Goal: Task Accomplishment & Management: Manage account settings

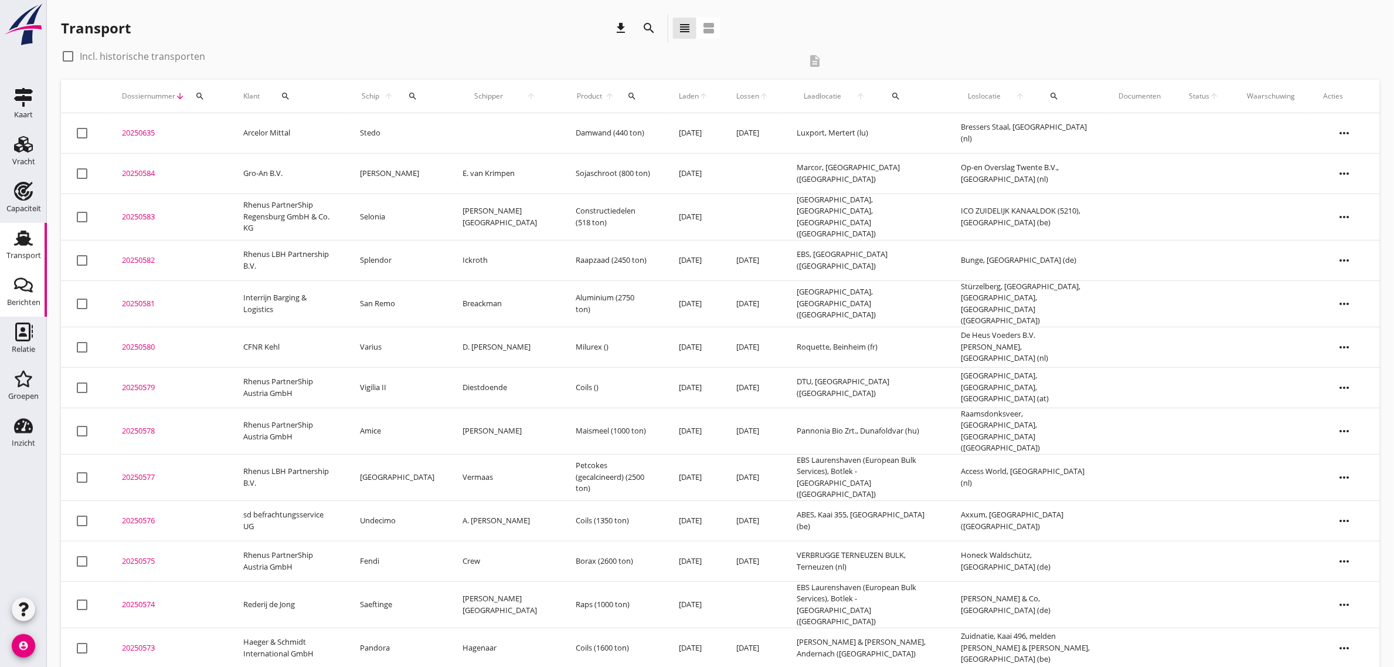
click at [34, 312] on link "Berichten Berichten" at bounding box center [23, 293] width 47 height 47
click at [34, 340] on div "Relatie" at bounding box center [23, 332] width 28 height 19
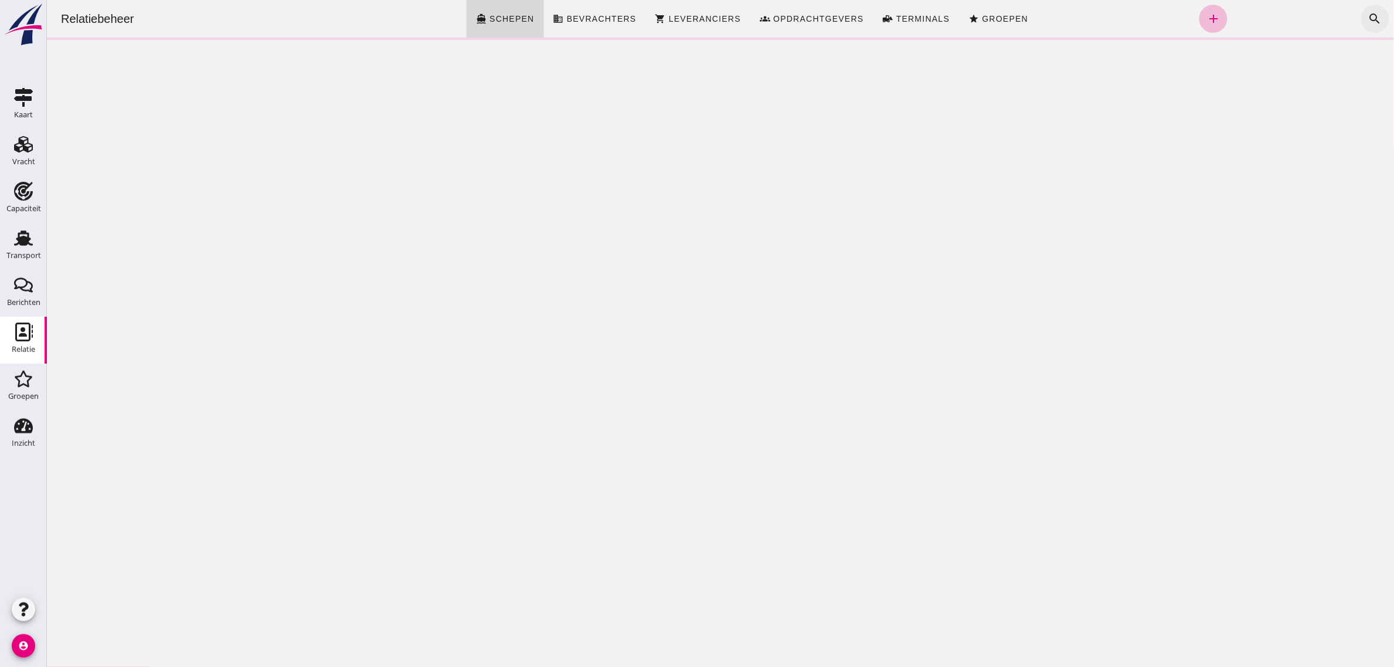
click at [1368, 22] on icon "search" at bounding box center [1375, 19] width 14 height 14
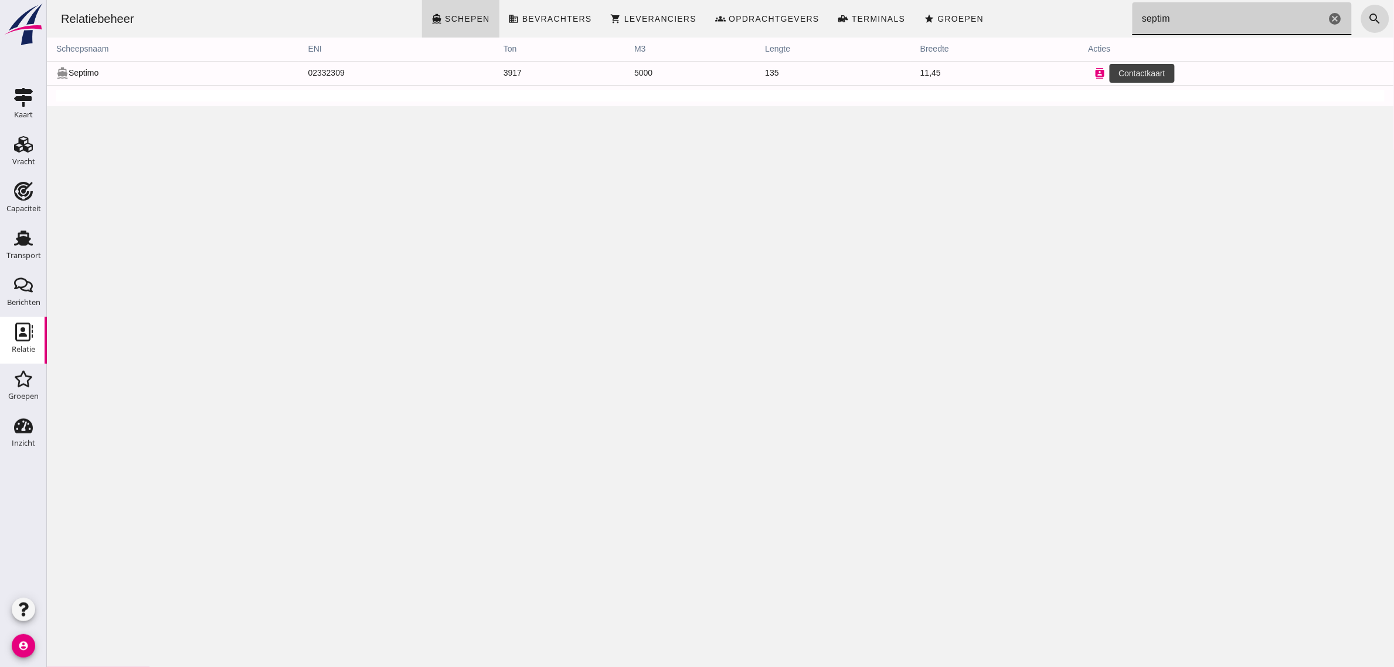
type input "septim"
click at [1095, 73] on icon "contacts" at bounding box center [1100, 73] width 11 height 11
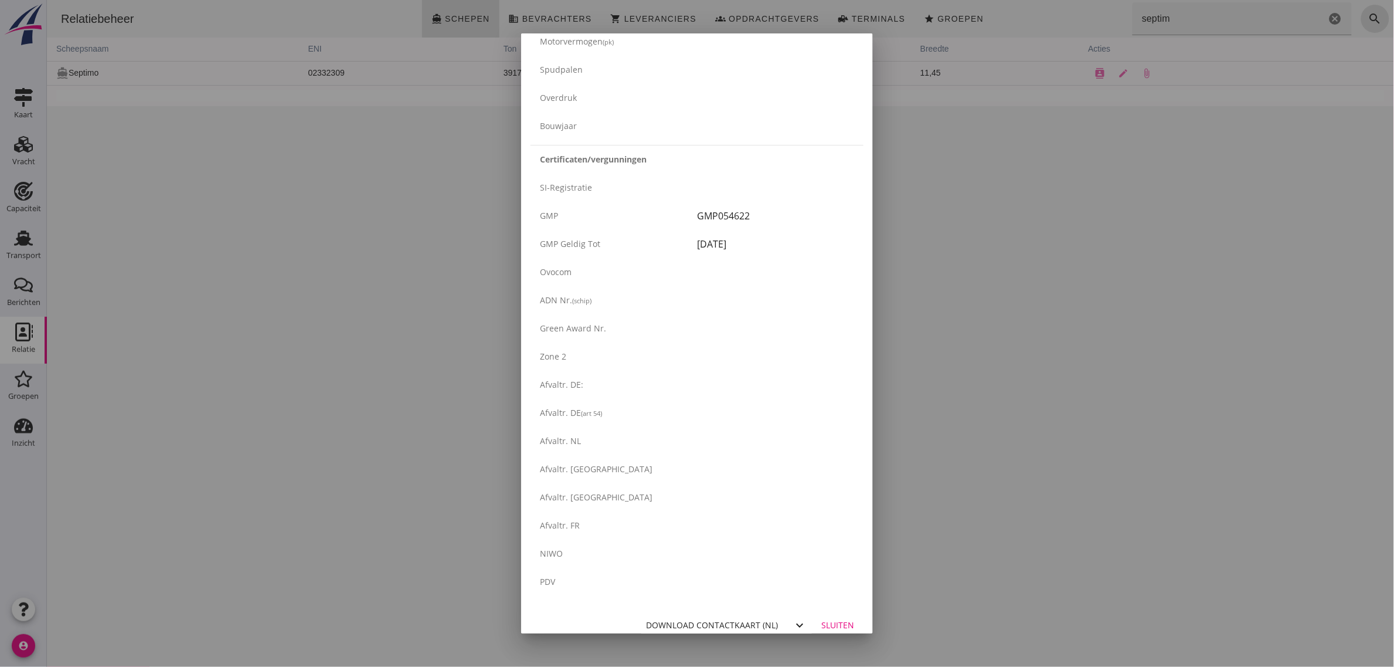
scroll to position [1781, 0]
click at [728, 614] on div "Download contactkaart (nl)" at bounding box center [712, 614] width 132 height 12
click at [946, 476] on div at bounding box center [697, 333] width 1394 height 667
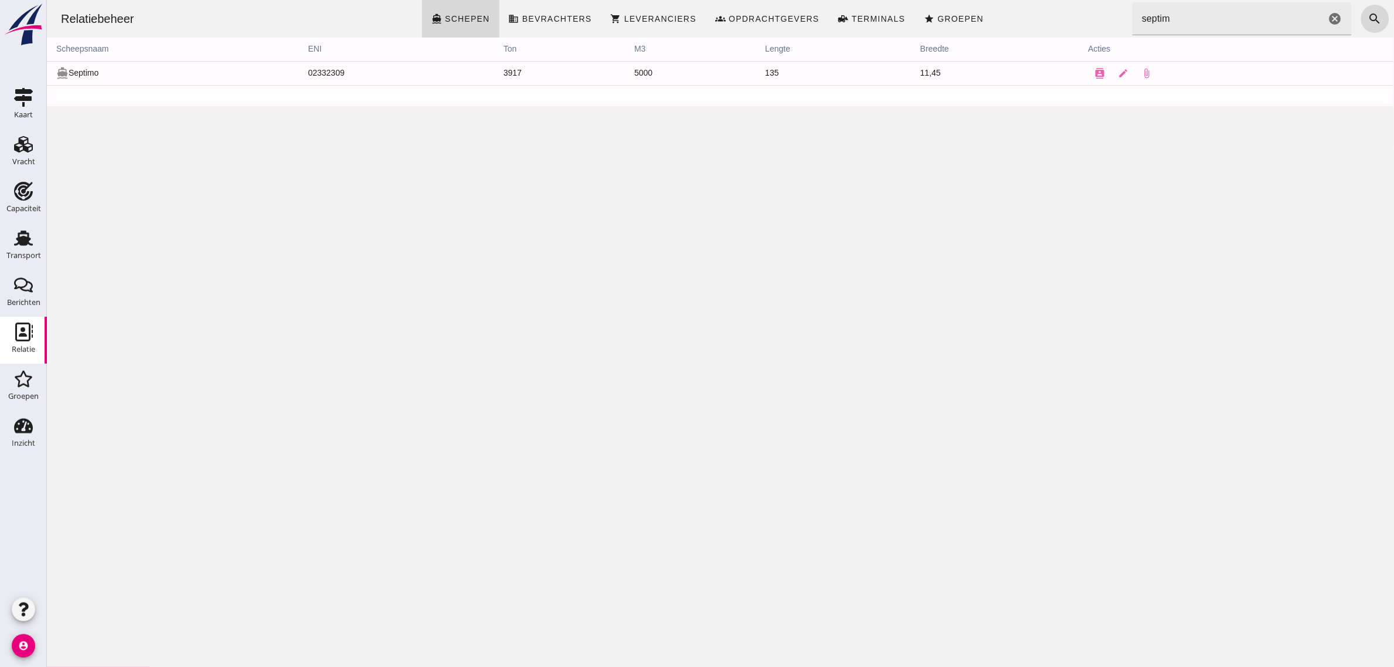
drag, startPoint x: 16, startPoint y: 236, endPoint x: 100, endPoint y: 664, distance: 435.6
click at [16, 236] on icon "Transport" at bounding box center [23, 238] width 19 height 19
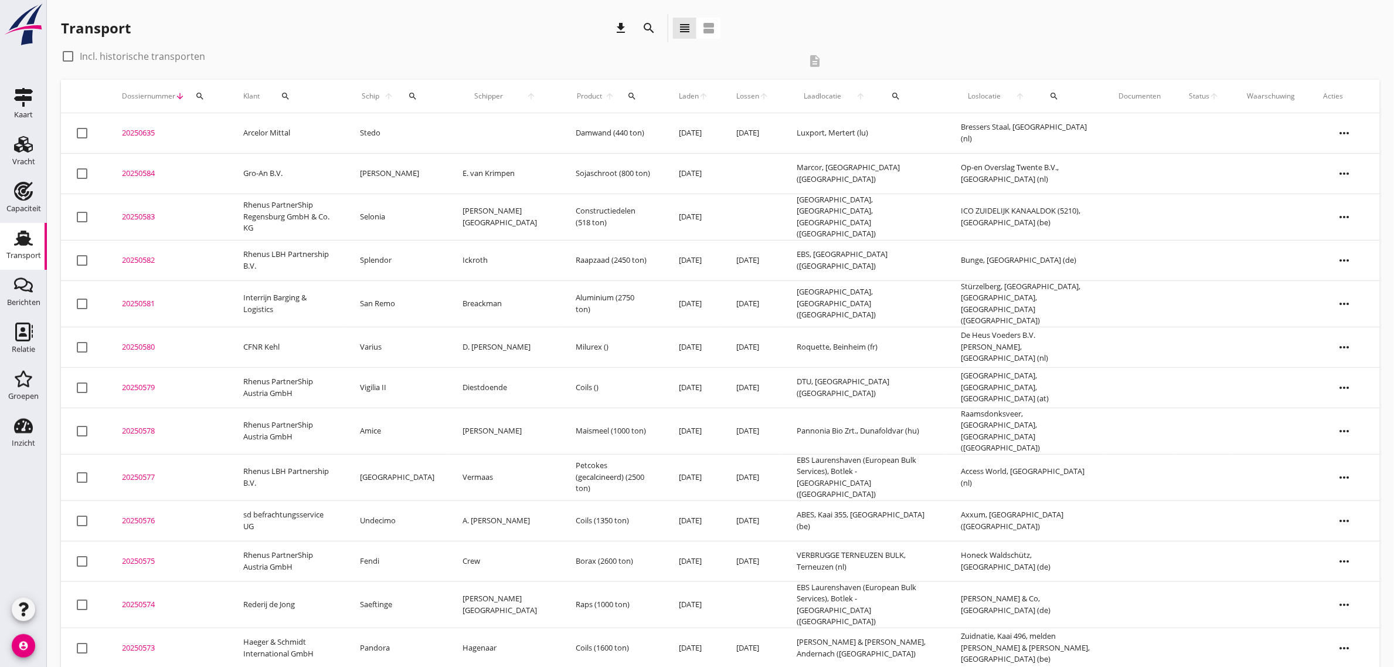
click at [418, 97] on icon "search" at bounding box center [412, 95] width 9 height 9
click at [915, 39] on div "Transport download search view_headline view_agenda" at bounding box center [720, 30] width 1319 height 33
click at [1345, 253] on icon "more_horiz" at bounding box center [1345, 260] width 33 height 33
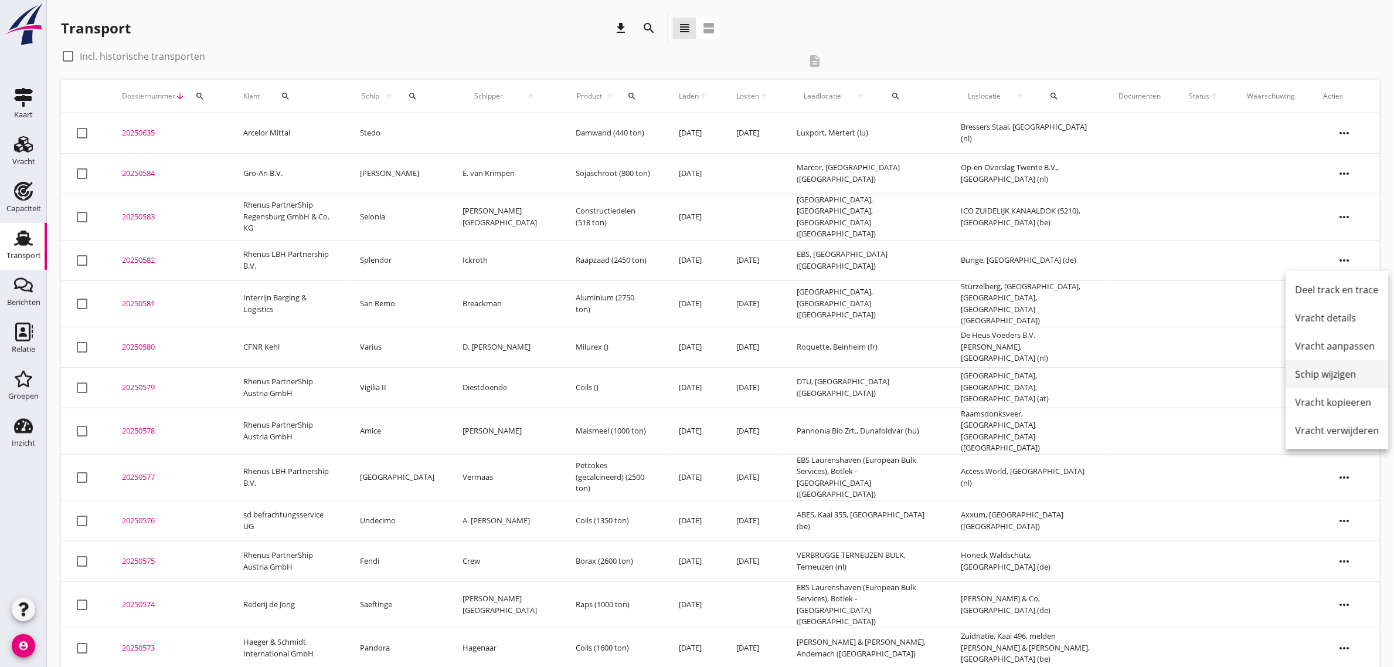
click at [1336, 371] on div "Schip wijzigen" at bounding box center [1338, 374] width 84 height 14
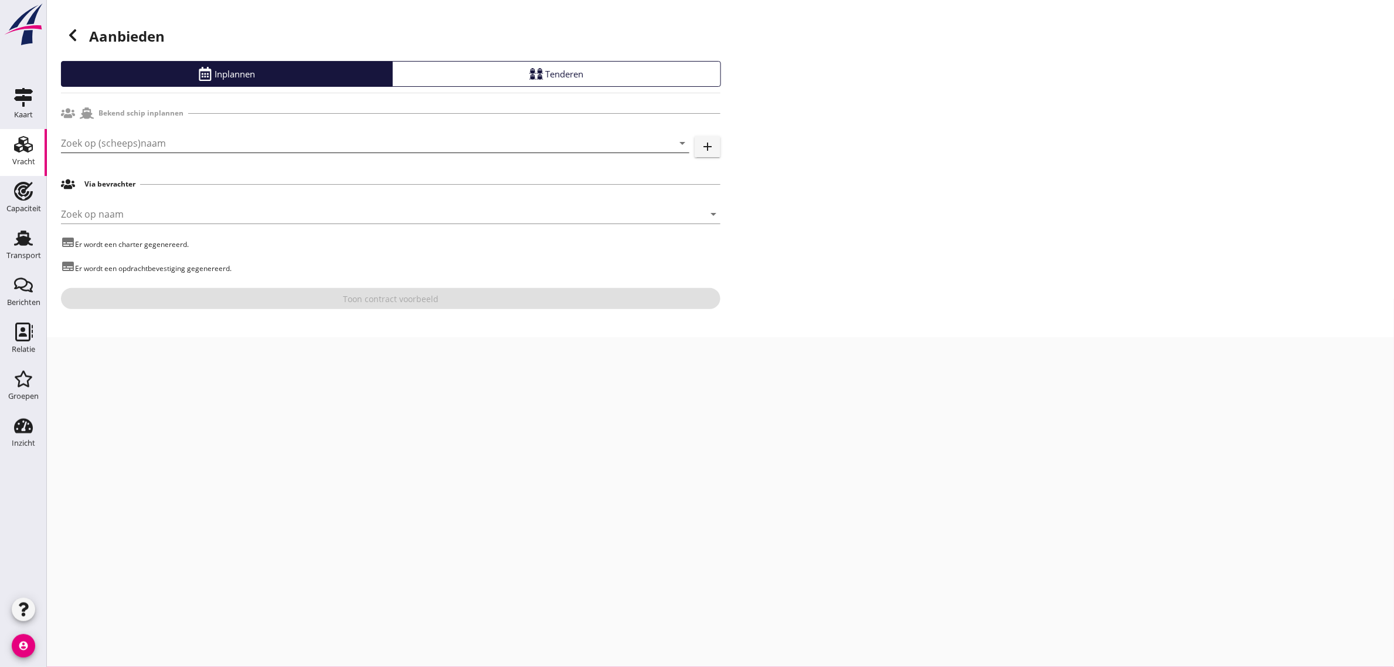
click at [110, 138] on input "Zoek op (scheeps)naam" at bounding box center [359, 143] width 596 height 19
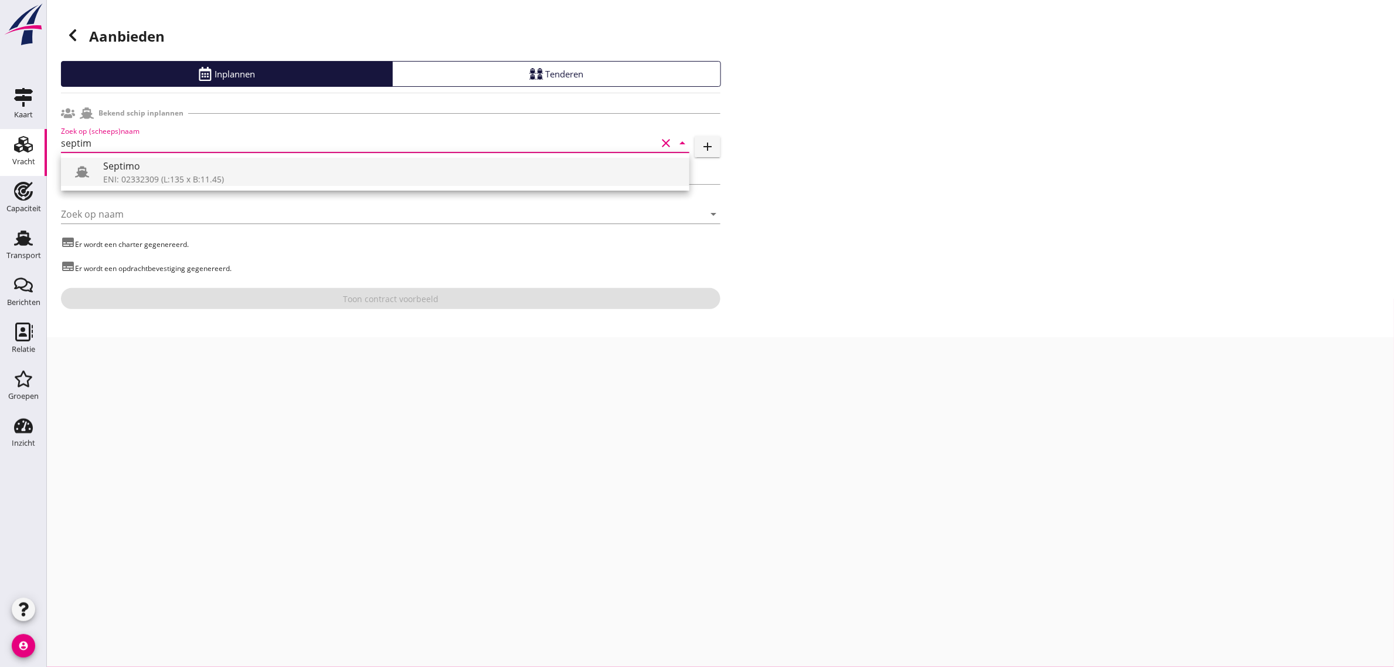
click at [116, 161] on div "Septimo" at bounding box center [391, 166] width 577 height 14
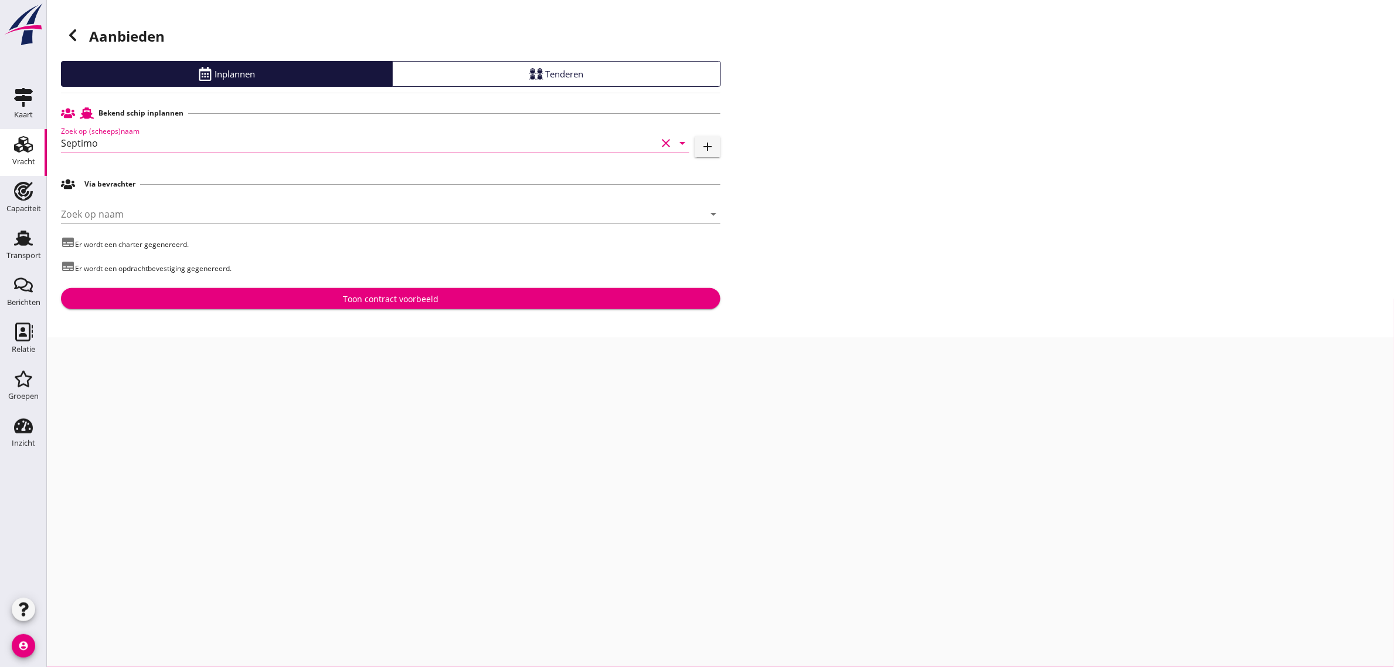
type input "Septimo"
click at [341, 299] on div "Toon contract voorbeeld" at bounding box center [390, 299] width 641 height 12
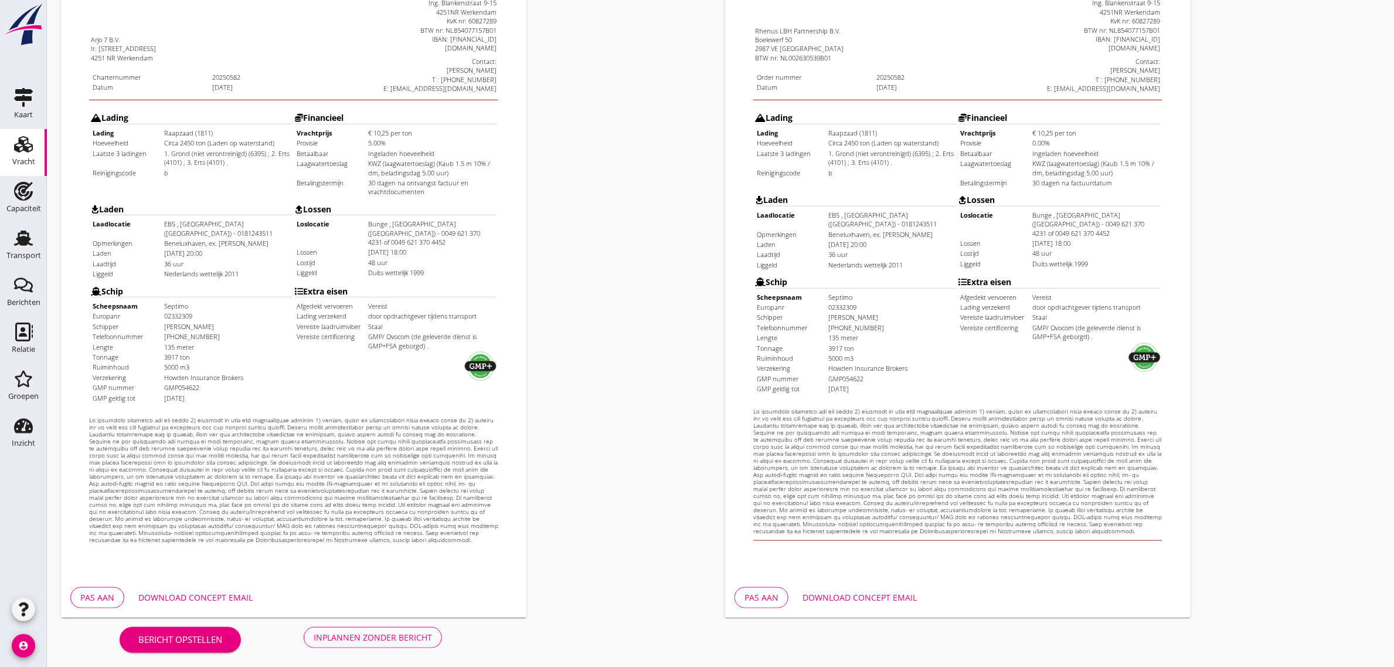
scroll to position [201, 0]
click at [399, 633] on div "Inplannen zonder bericht" at bounding box center [373, 635] width 118 height 12
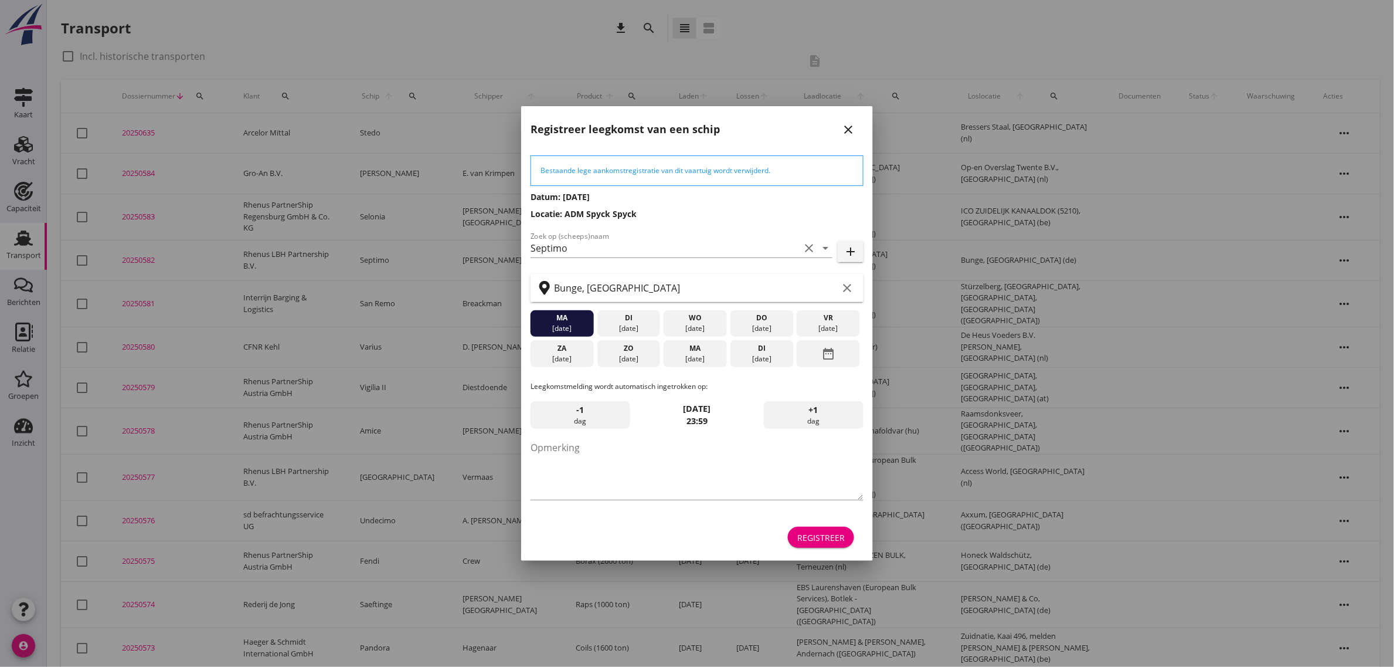
click at [834, 535] on div "Registreer" at bounding box center [820, 537] width 47 height 12
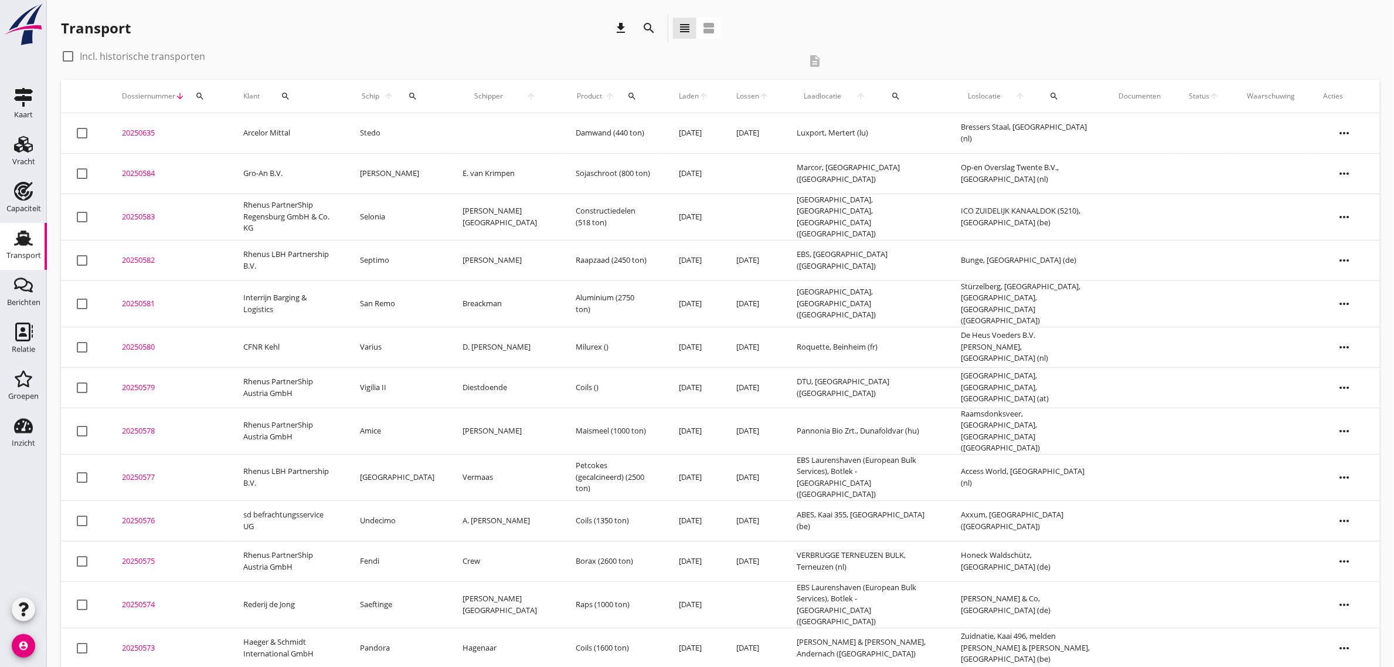
click at [318, 252] on td "Rhenus LBH Partnership B.V." at bounding box center [287, 260] width 117 height 40
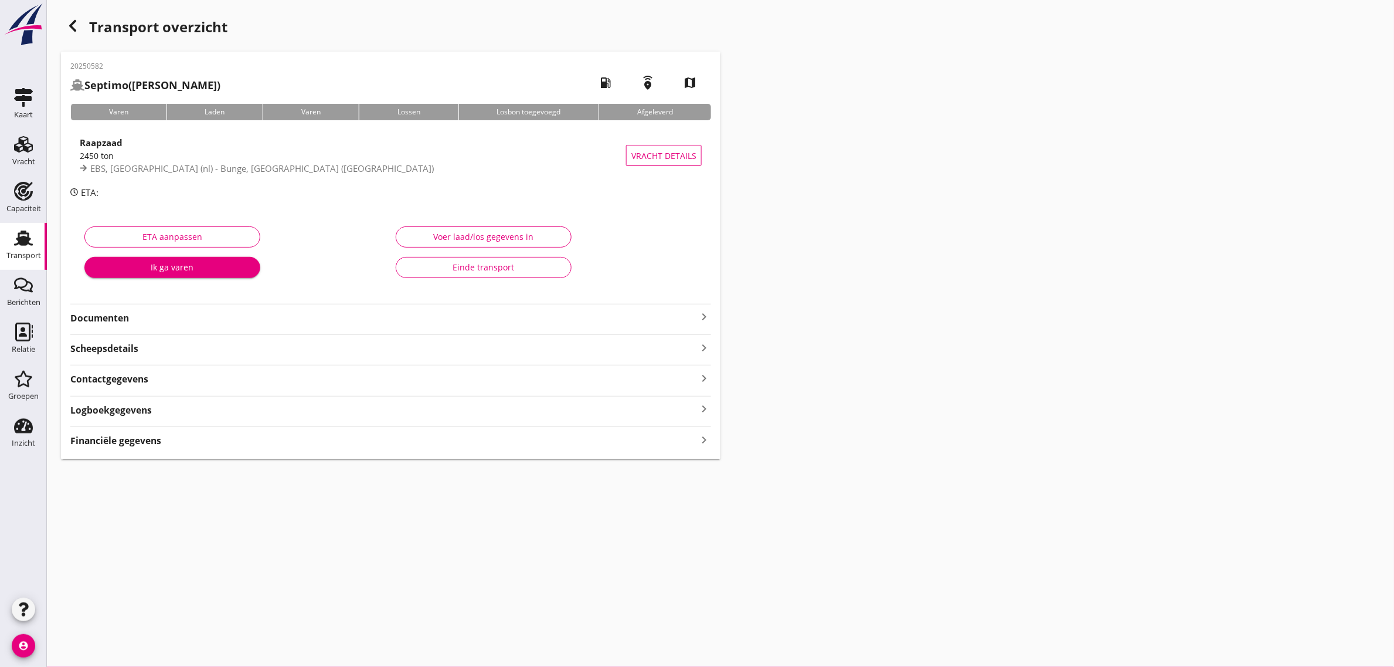
click at [133, 314] on strong "Documenten" at bounding box center [383, 317] width 627 height 13
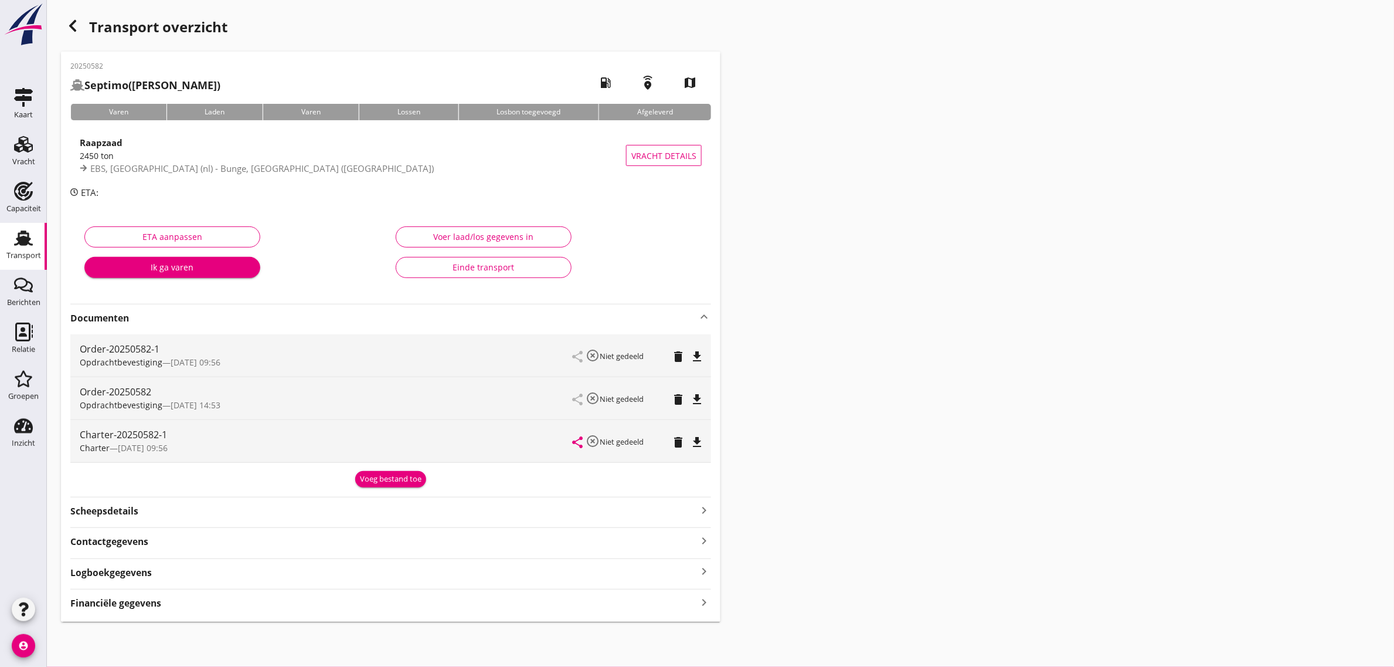
click at [702, 439] on icon "file_download" at bounding box center [697, 442] width 14 height 14
click at [31, 238] on icon "Transport" at bounding box center [23, 238] width 19 height 19
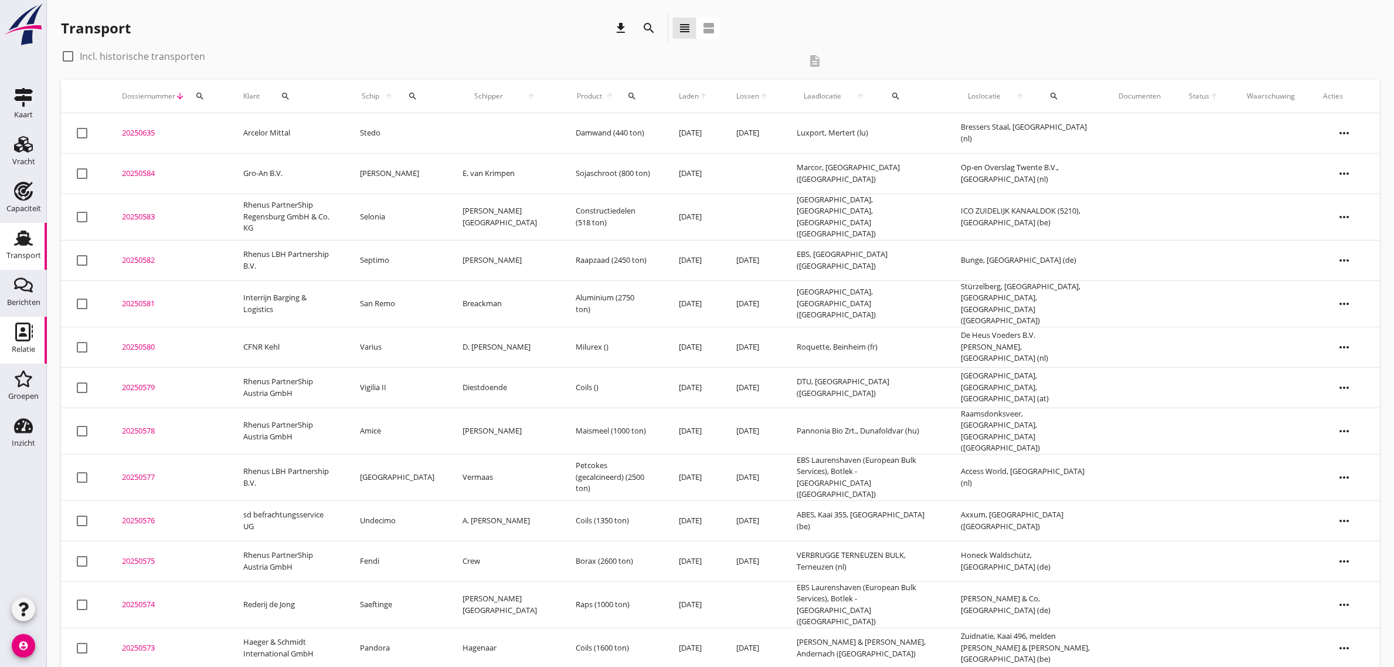
drag, startPoint x: 30, startPoint y: 349, endPoint x: 538, endPoint y: 229, distance: 522.4
click at [30, 349] on div "Relatie" at bounding box center [23, 349] width 23 height 8
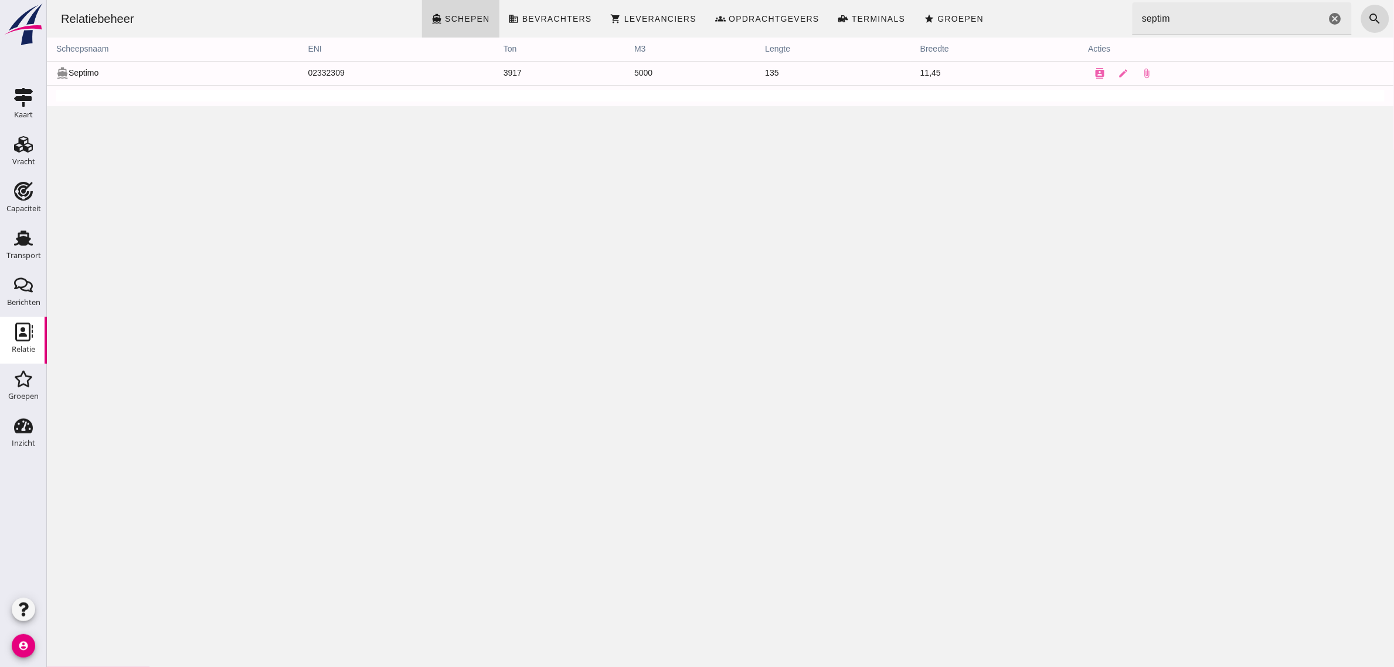
click input "septim"
drag, startPoint x: 1109, startPoint y: 70, endPoint x: 76, endPoint y: 666, distance: 1192.2
click link "edit"
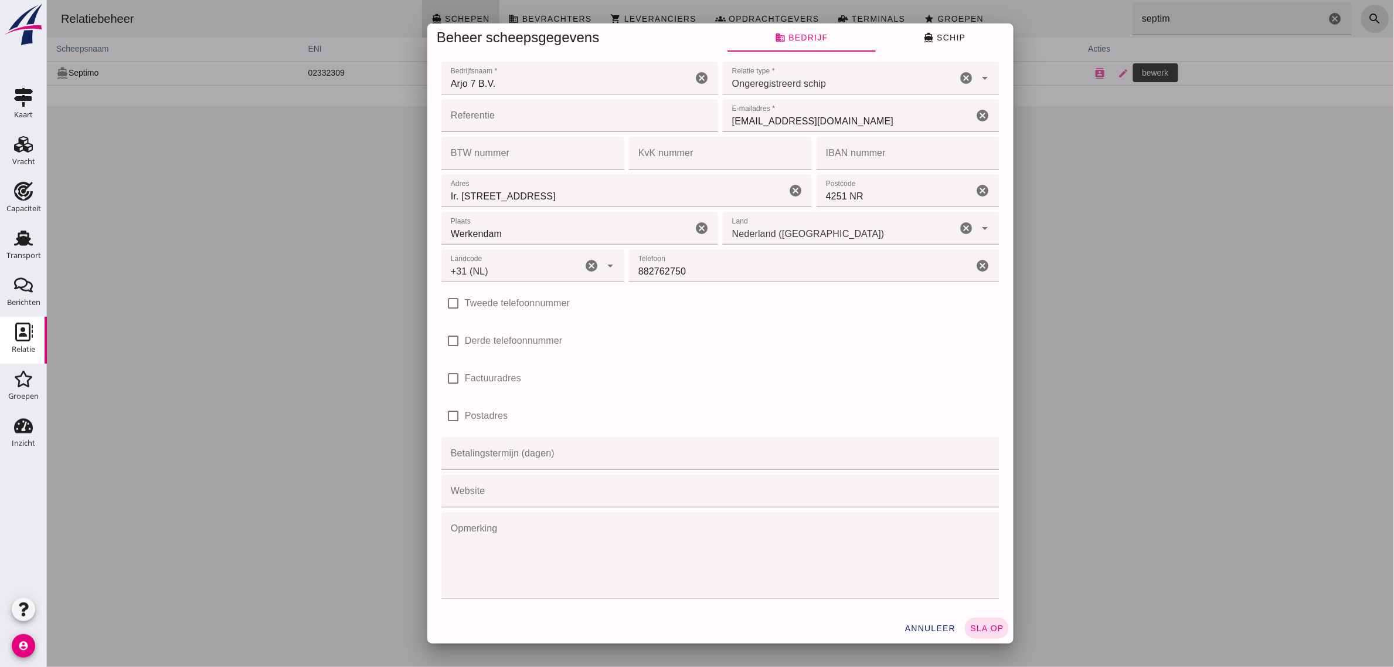
type input "+31 (NL)"
drag, startPoint x: 936, startPoint y: 33, endPoint x: 930, endPoint y: 39, distance: 8.3
click span "directions_boat Schip"
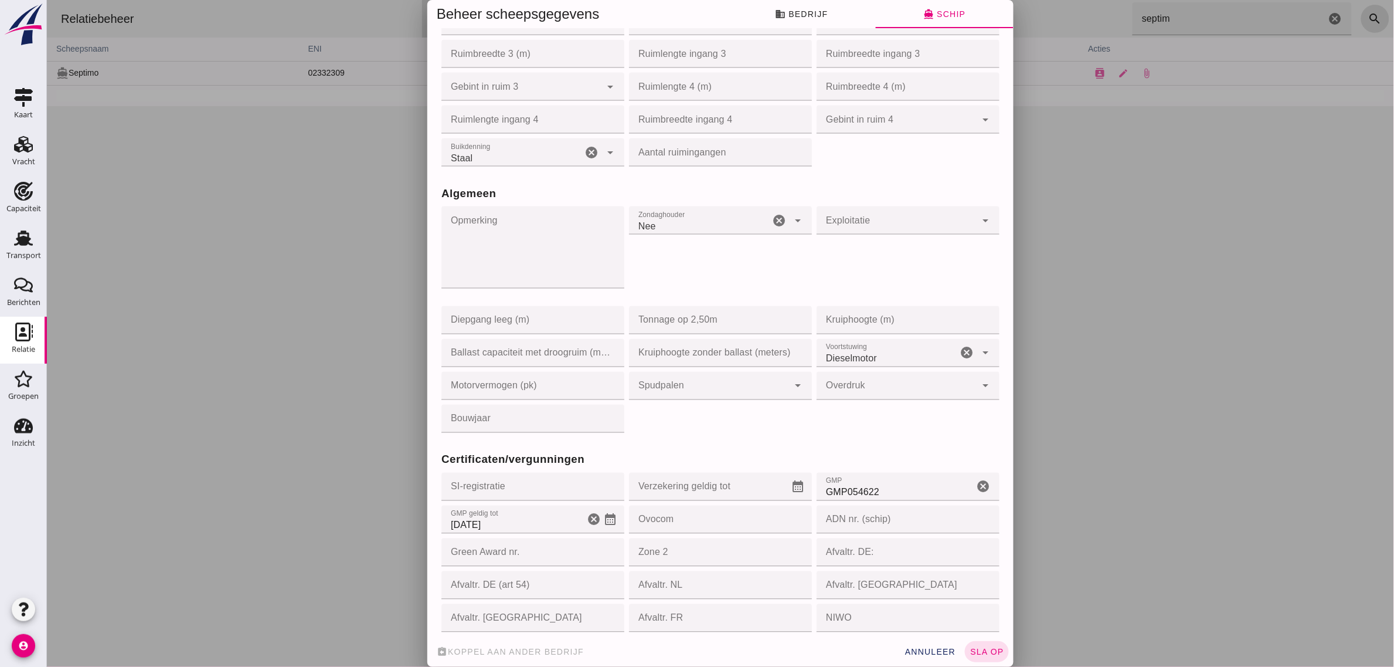
scroll to position [901, 0]
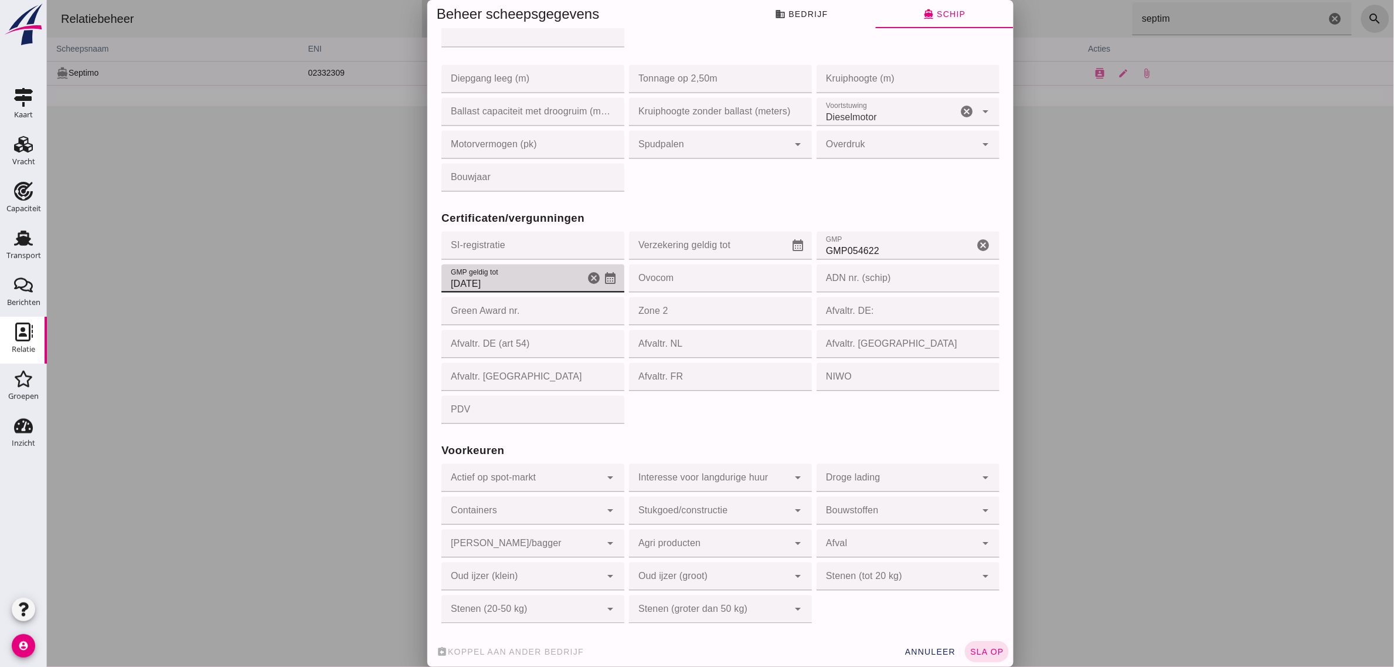
click at [603, 276] on icon "calendar_month" at bounding box center [610, 278] width 14 height 14
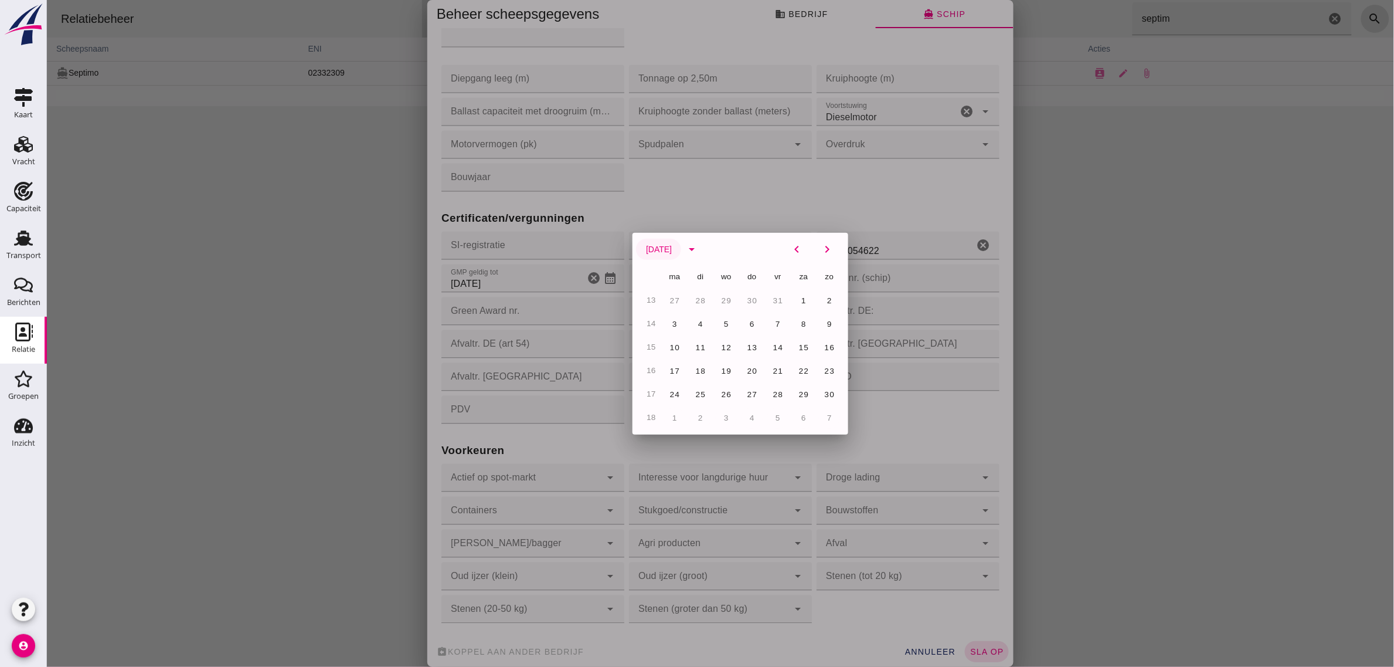
click span "[DATE]"
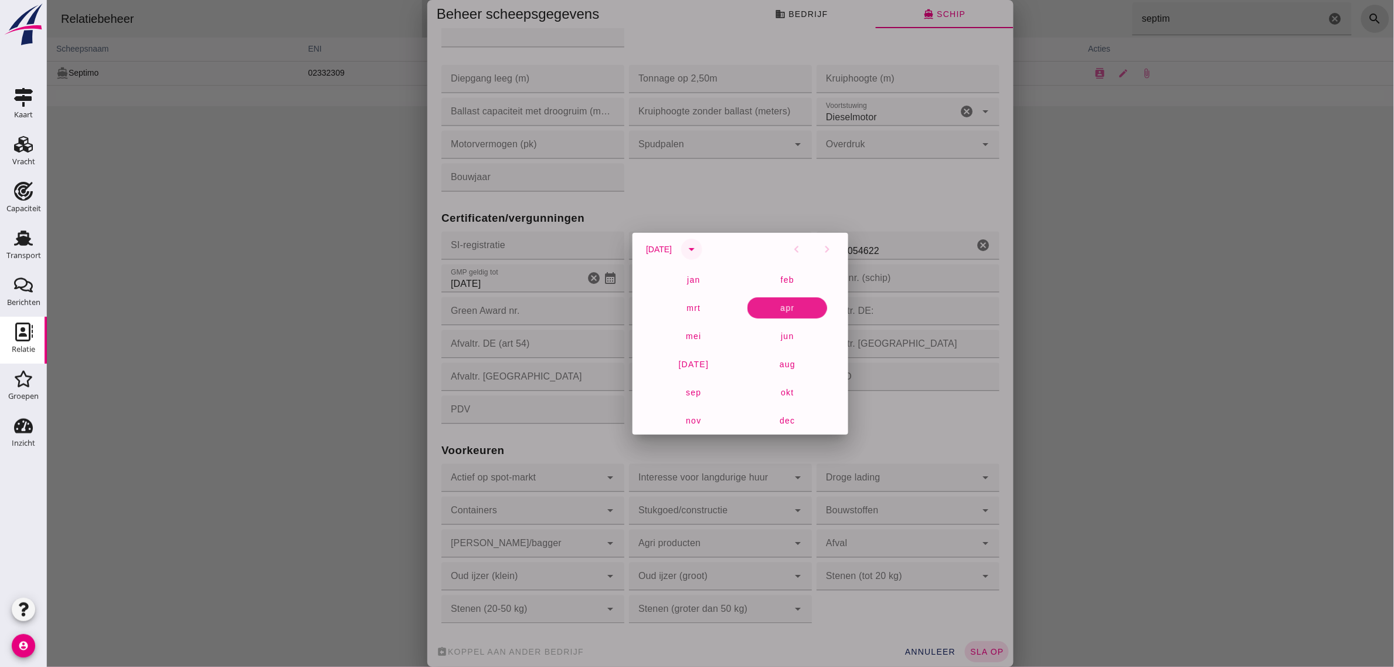
click at [698, 247] on icon "arrow_drop_down" at bounding box center [691, 249] width 14 height 14
click span "2026"
click at [694, 247] on icon "arrow_drop_down" at bounding box center [691, 249] width 14 height 14
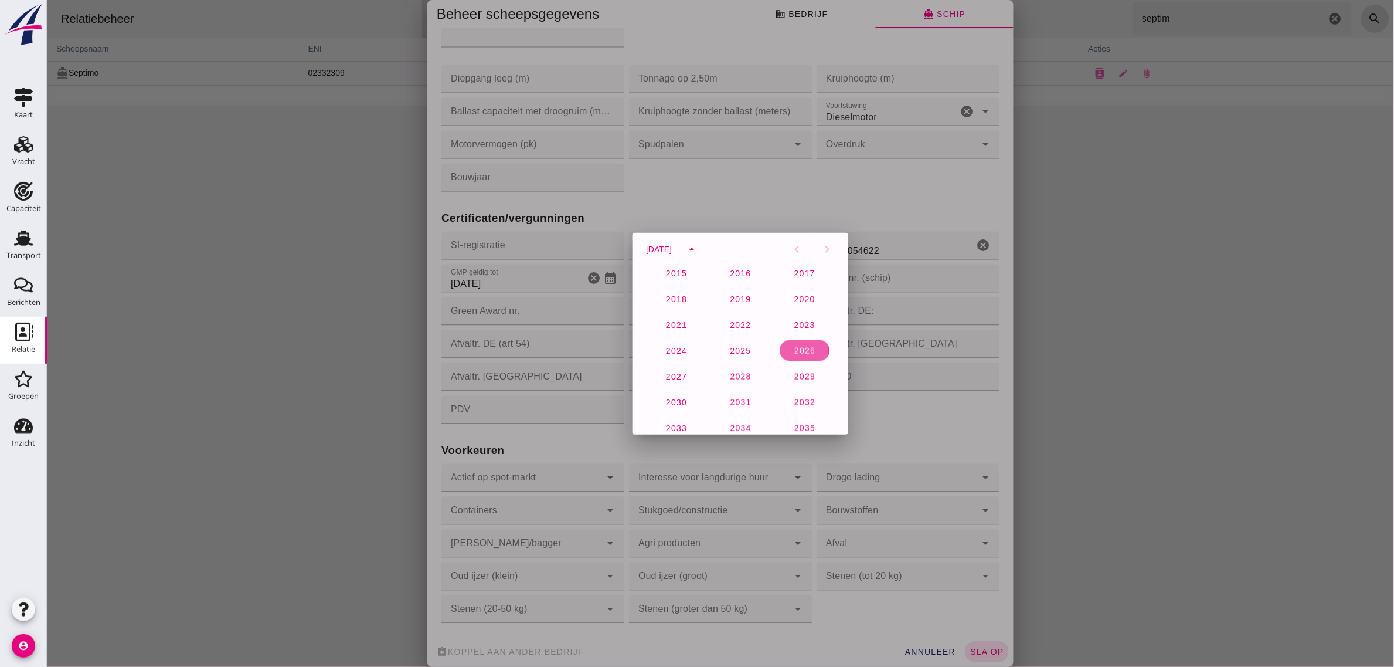
click span "2026"
click span "[DATE]"
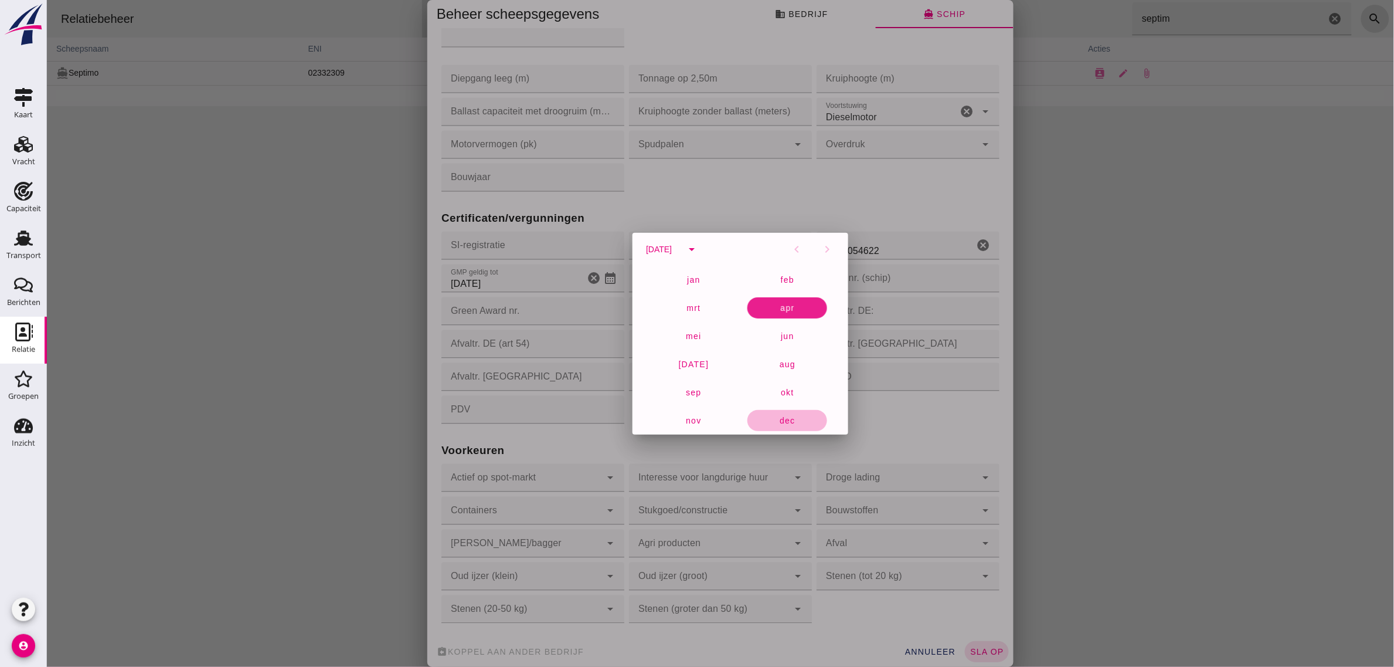
click span "dec"
click span "20"
type input "[DATE]"
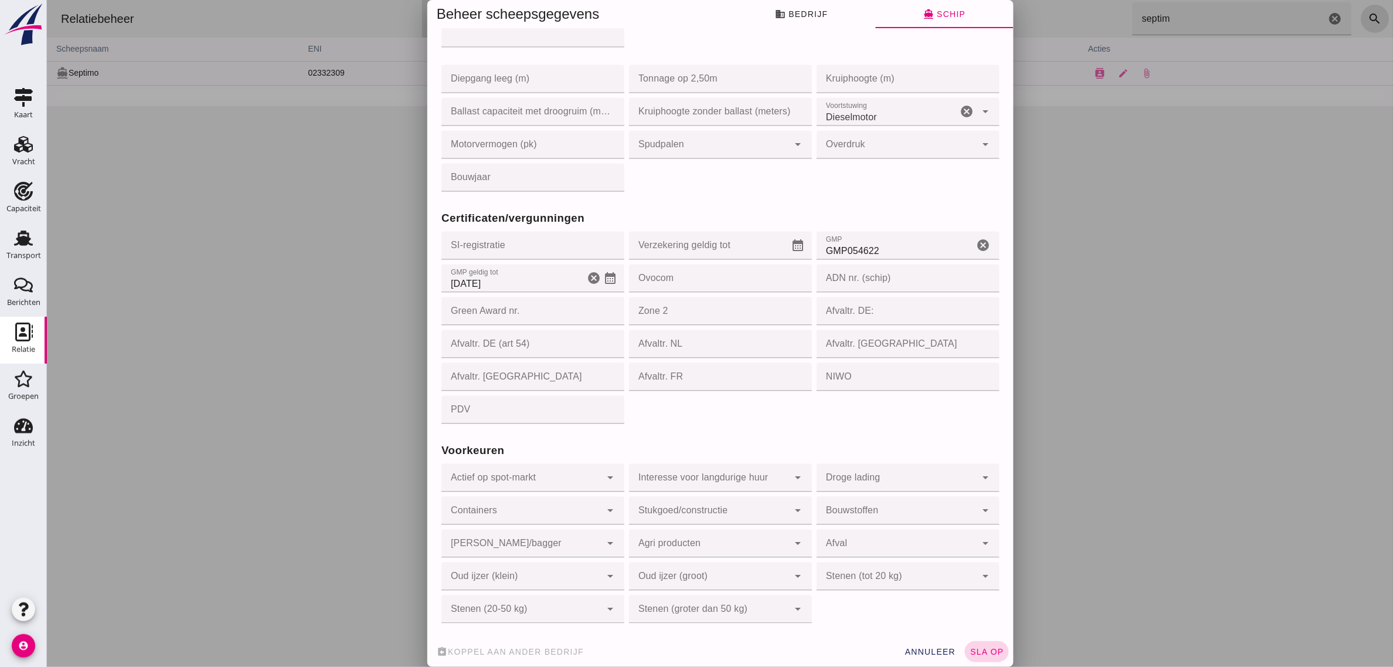
click span "sla op"
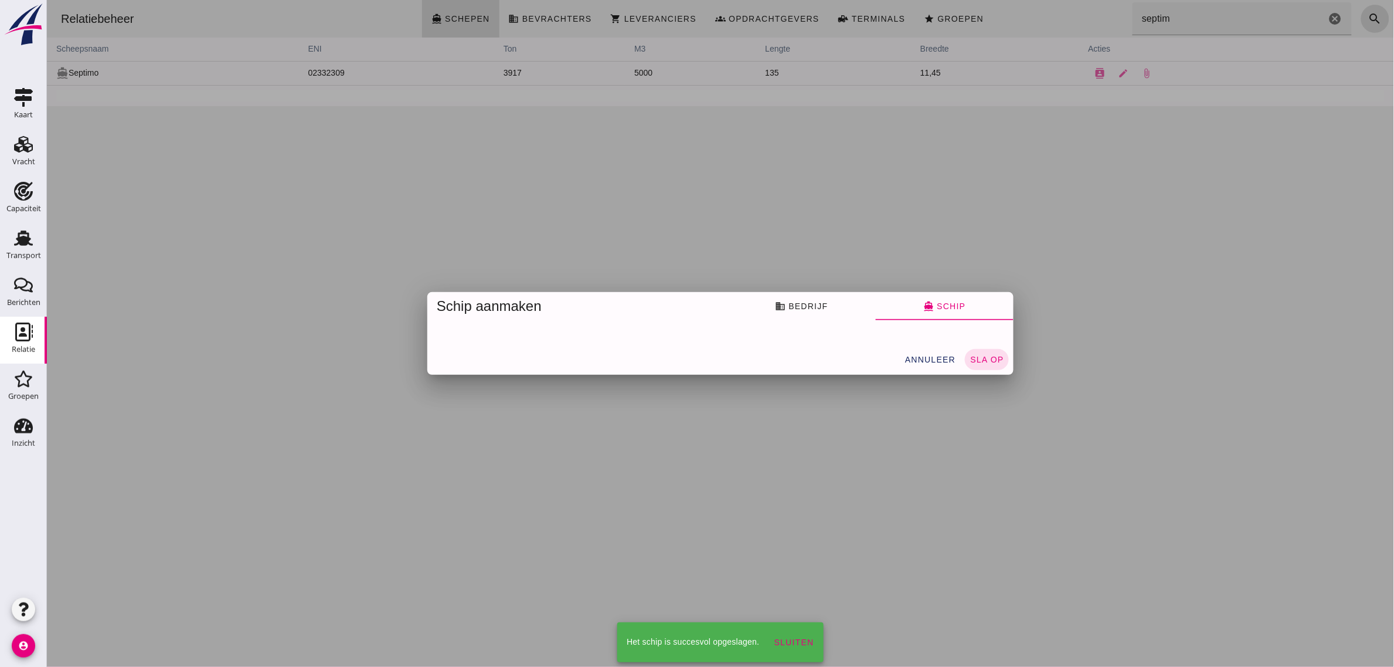
scroll to position [0, 0]
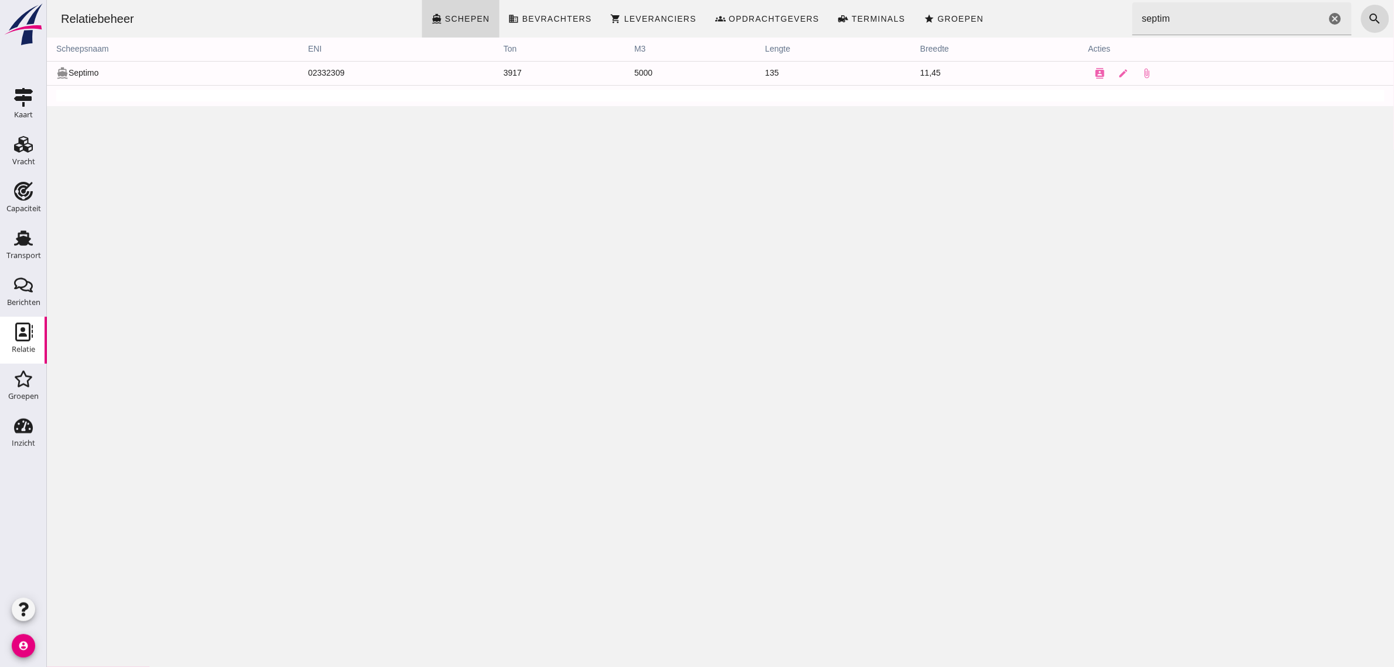
click at [567, 276] on div "Relatiebeheer directions_boat Schepen business Bevrachters shopping_cart Levera…" at bounding box center [720, 333] width 1348 height 667
click at [16, 245] on use at bounding box center [23, 237] width 19 height 15
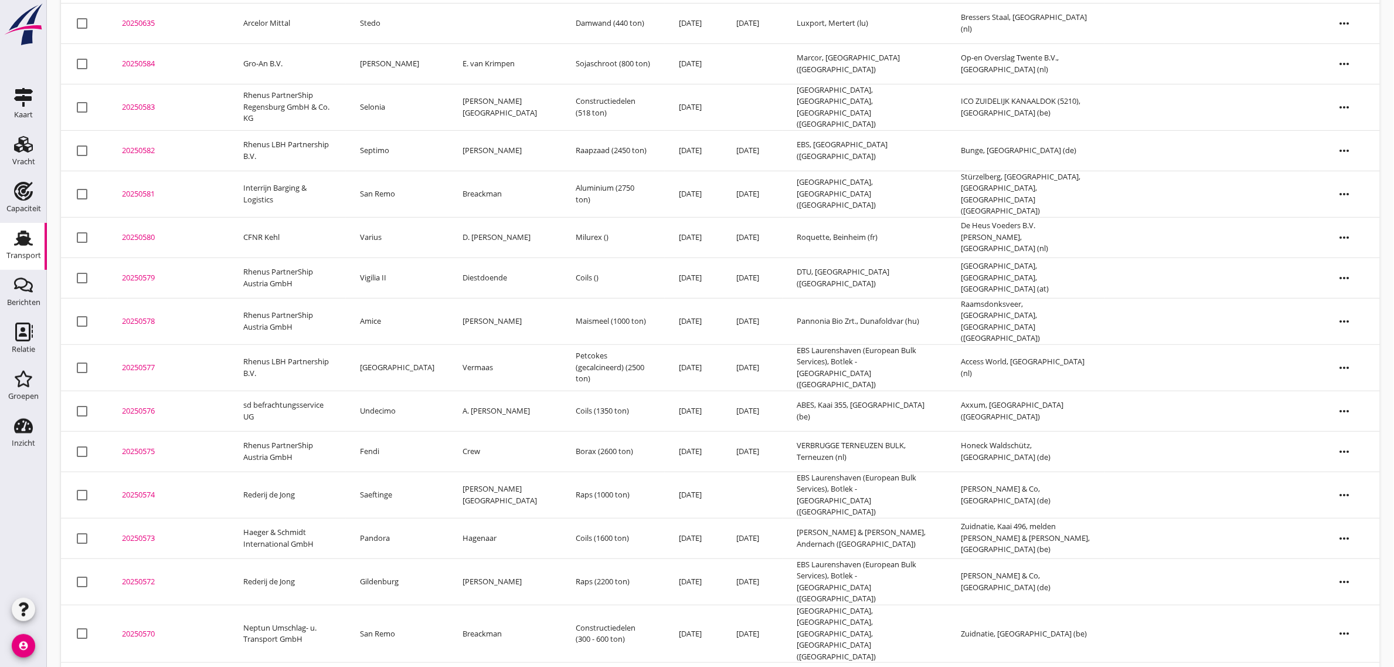
scroll to position [73, 0]
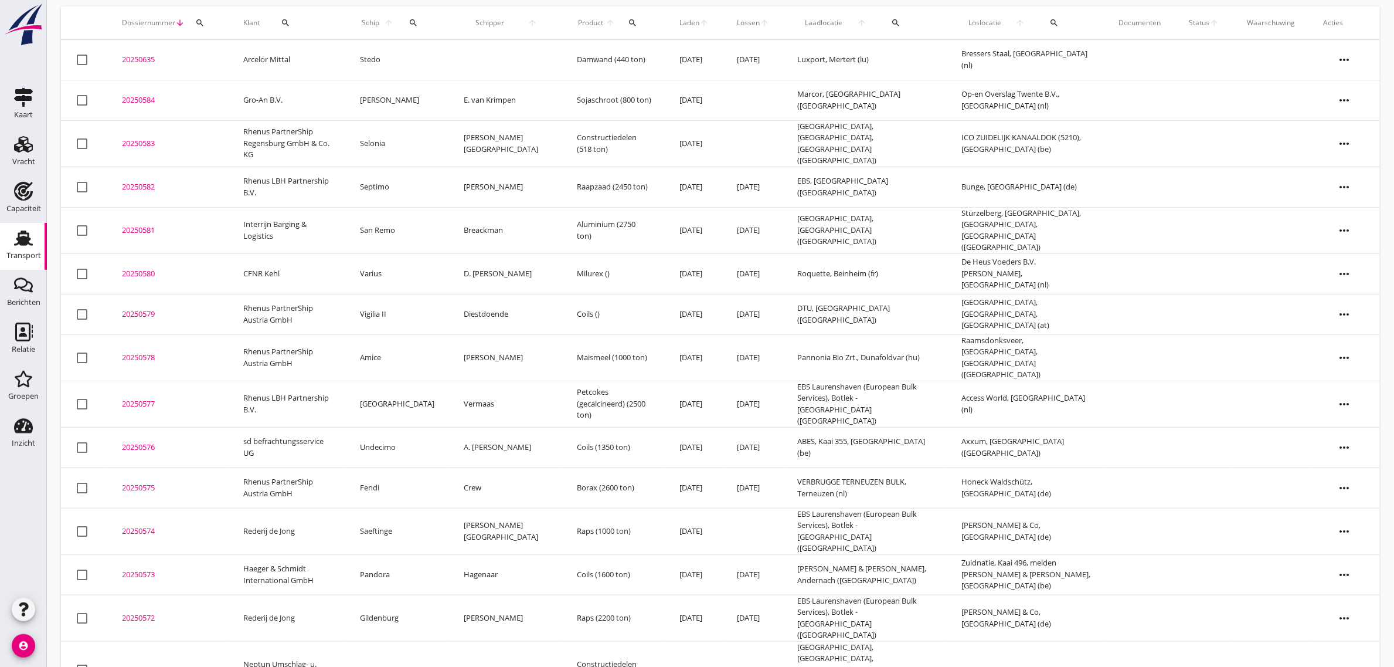
click at [1216, 301] on td at bounding box center [1205, 314] width 58 height 40
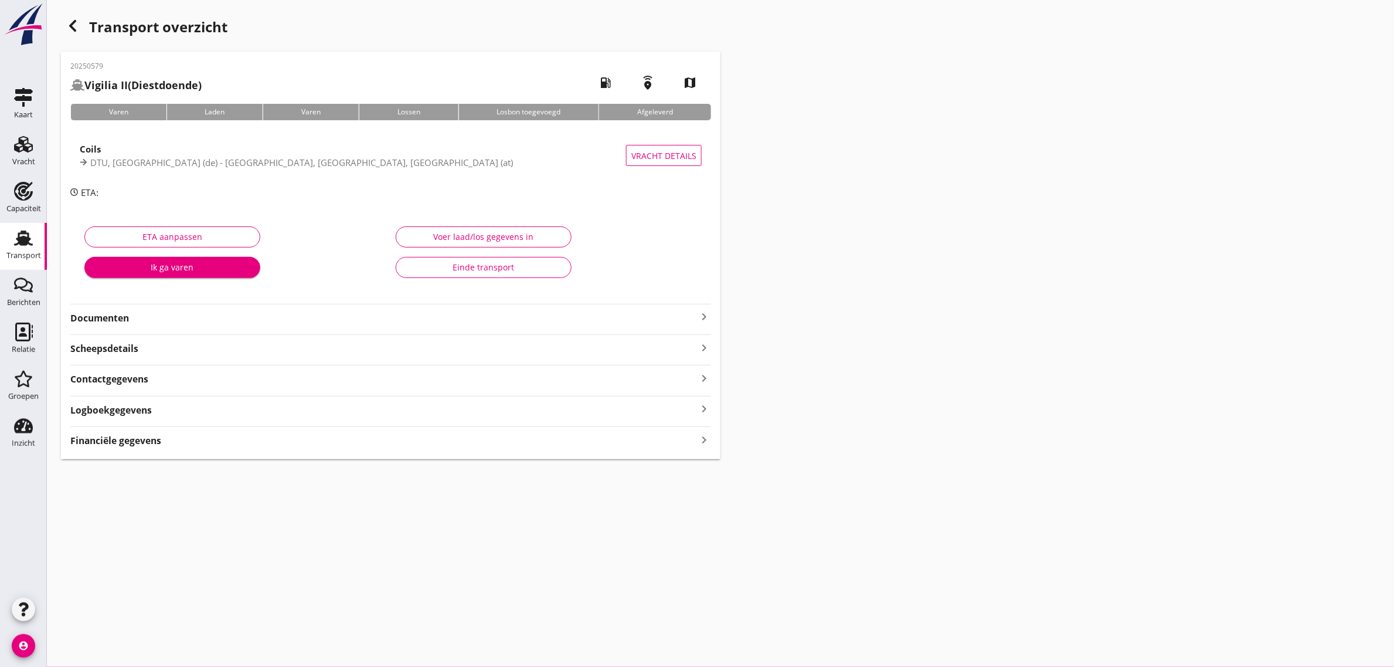
click at [113, 323] on strong "Documenten" at bounding box center [383, 317] width 627 height 13
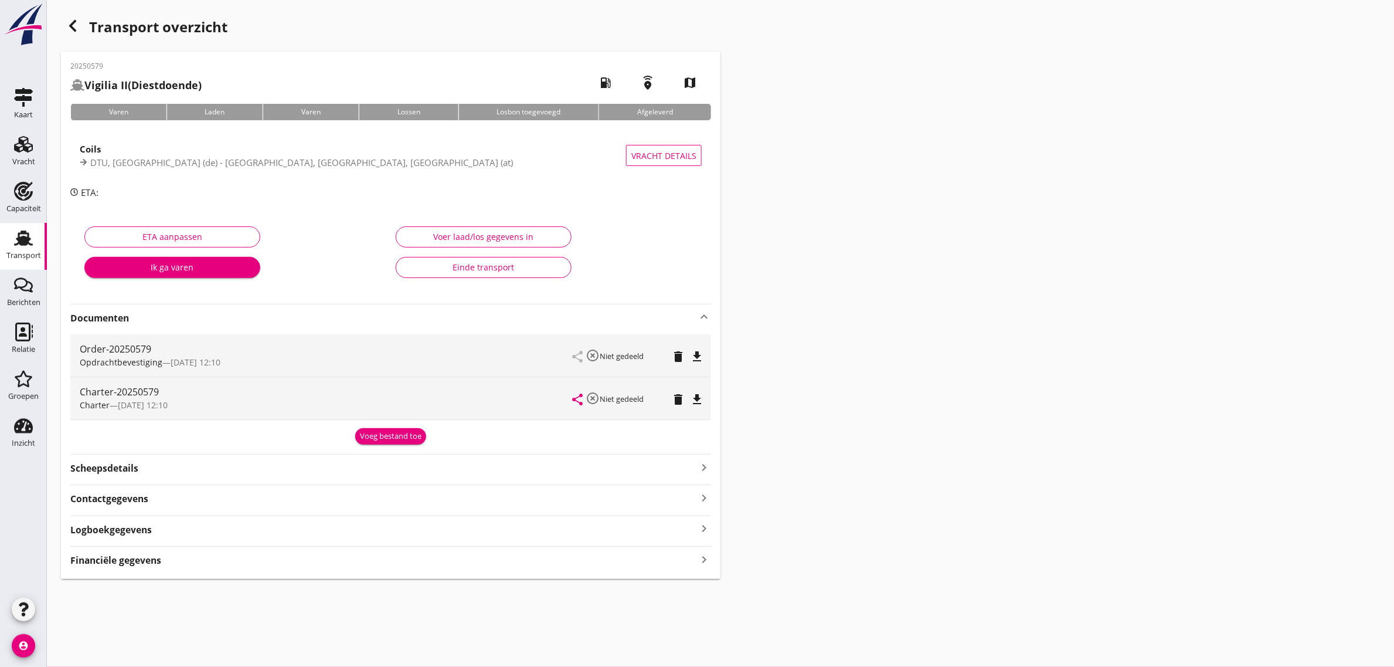
click at [702, 402] on icon "file_download" at bounding box center [697, 399] width 14 height 14
click at [32, 233] on icon "Transport" at bounding box center [23, 238] width 19 height 19
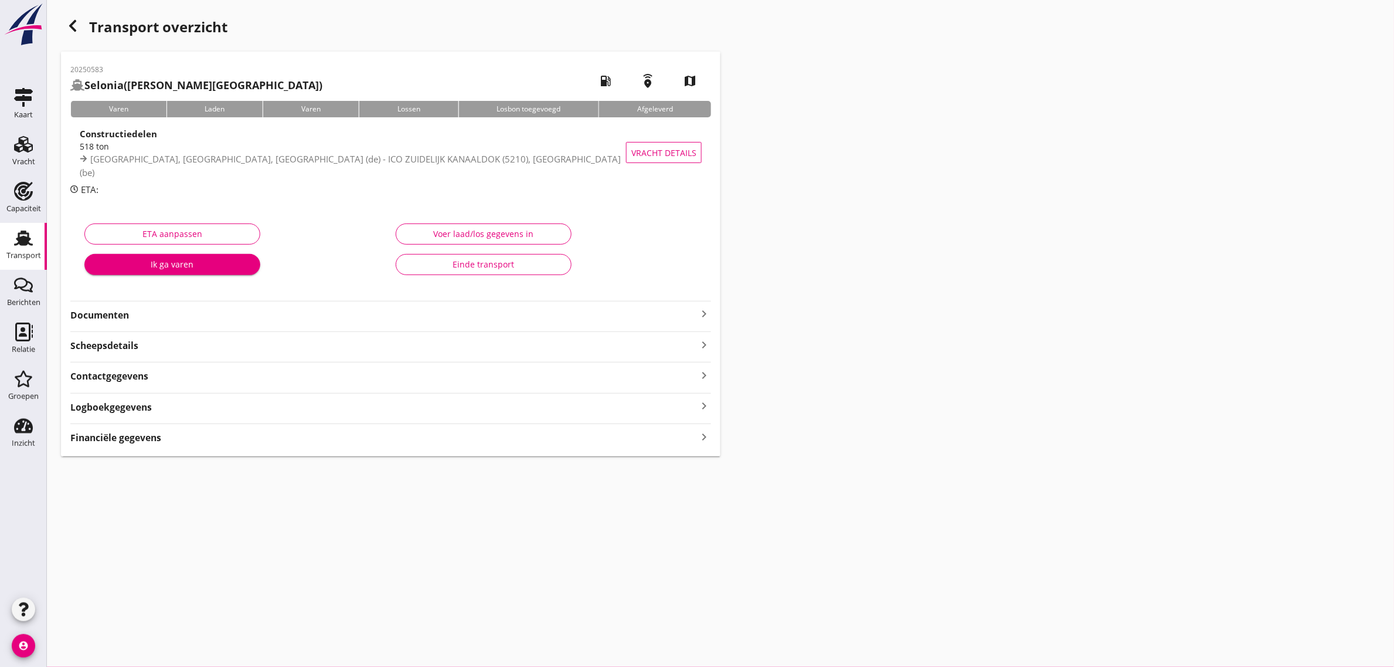
click at [195, 535] on div "cancel You are impersonating another user. Transport overzicht 20250583 Selonia…" at bounding box center [721, 333] width 1348 height 667
